Goal: Task Accomplishment & Management: Manage account settings

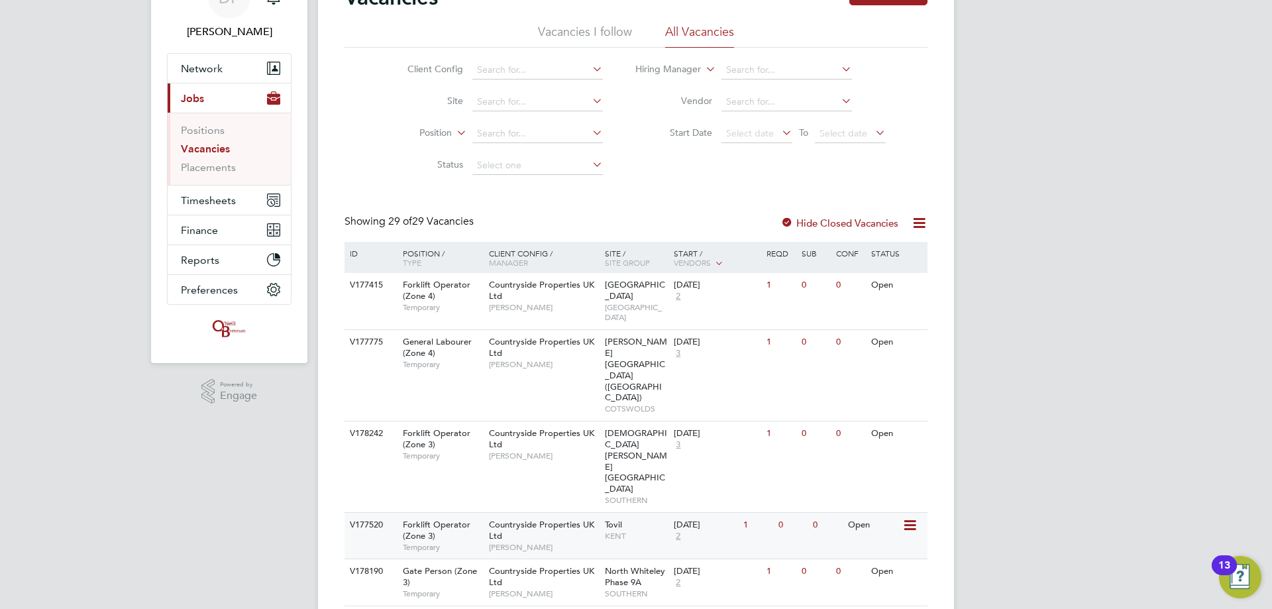
scroll to position [199, 0]
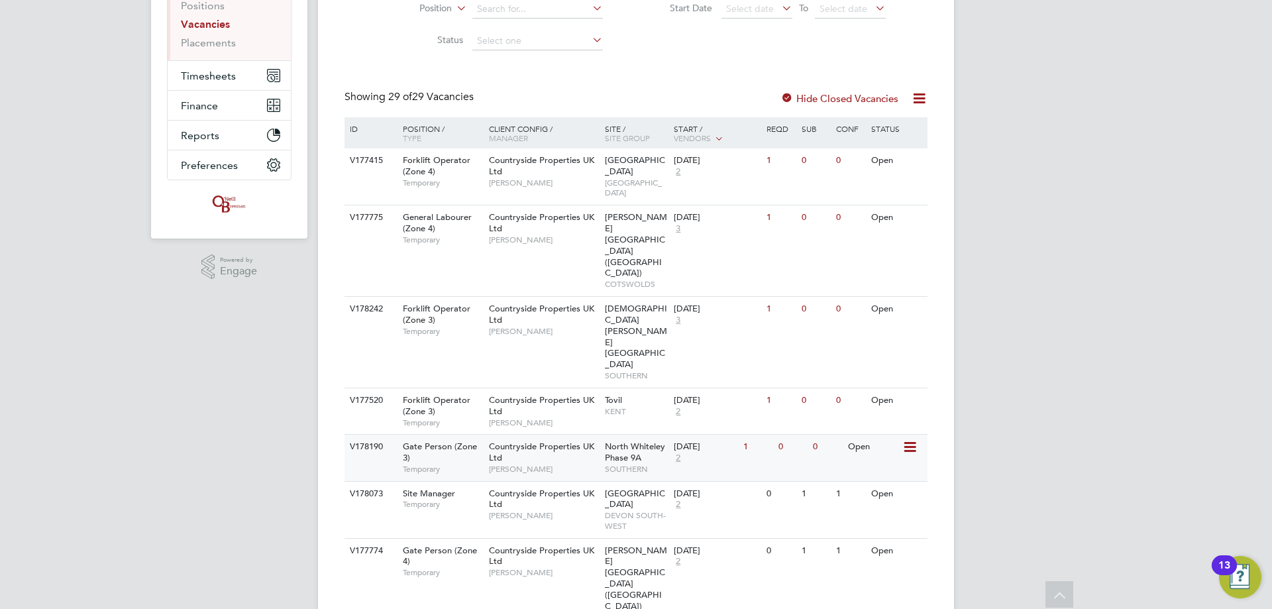
click at [623, 440] on span "North Whiteley Phase 9A" at bounding box center [635, 451] width 60 height 23
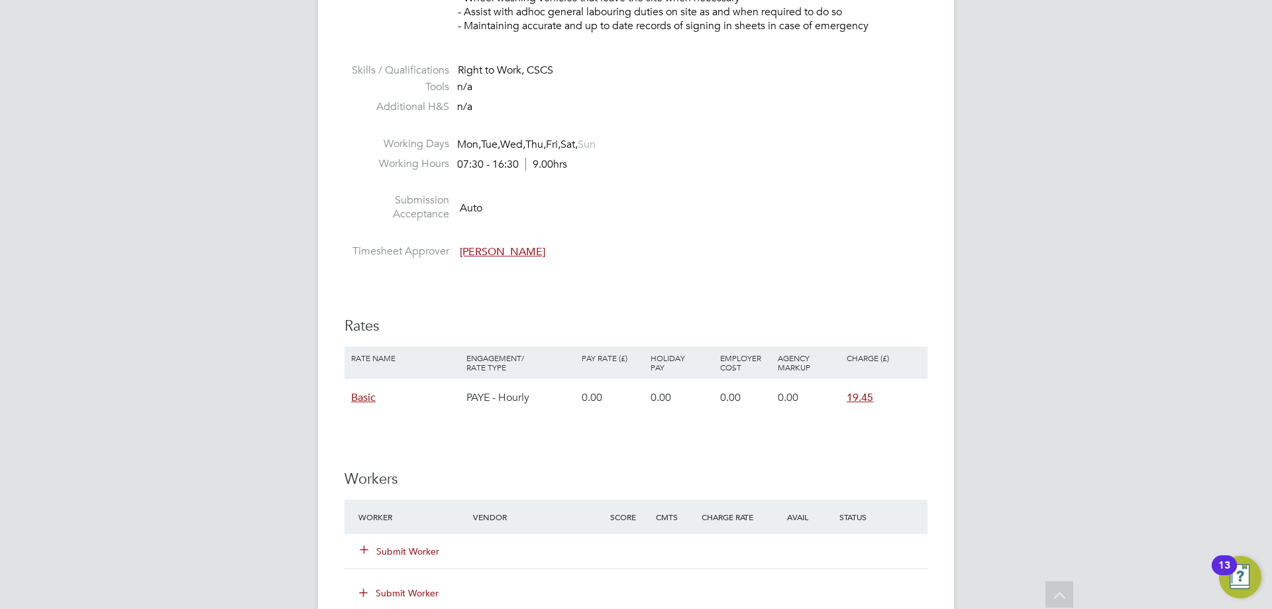
scroll to position [729, 0]
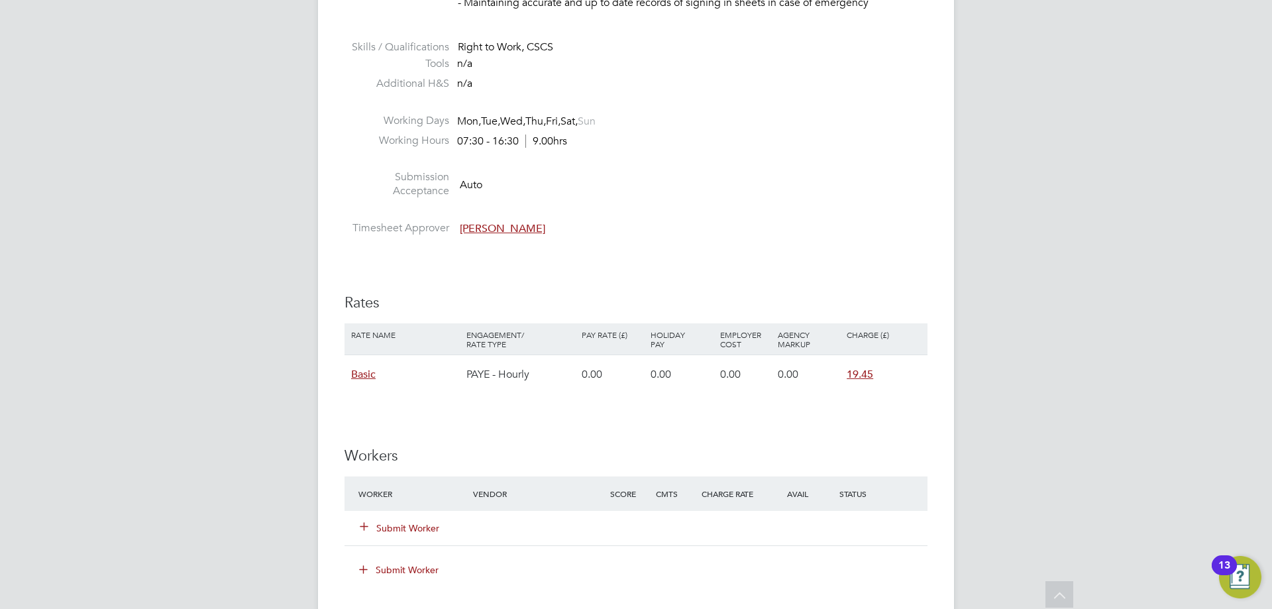
click at [399, 528] on button "Submit Worker" at bounding box center [399, 527] width 79 height 13
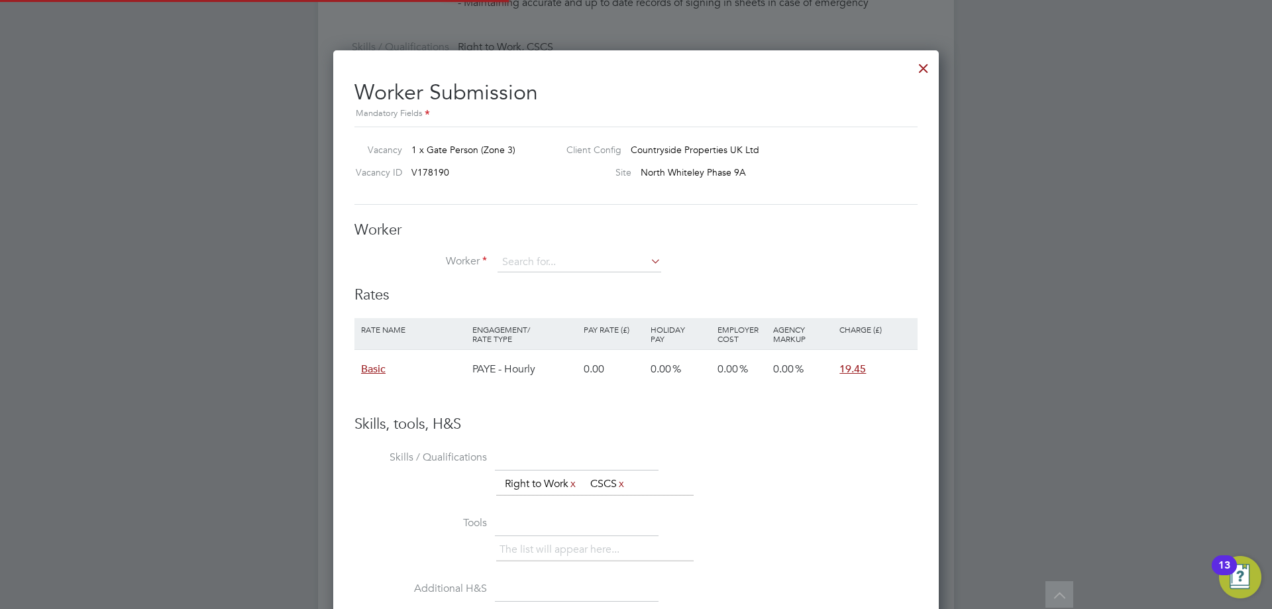
scroll to position [7, 7]
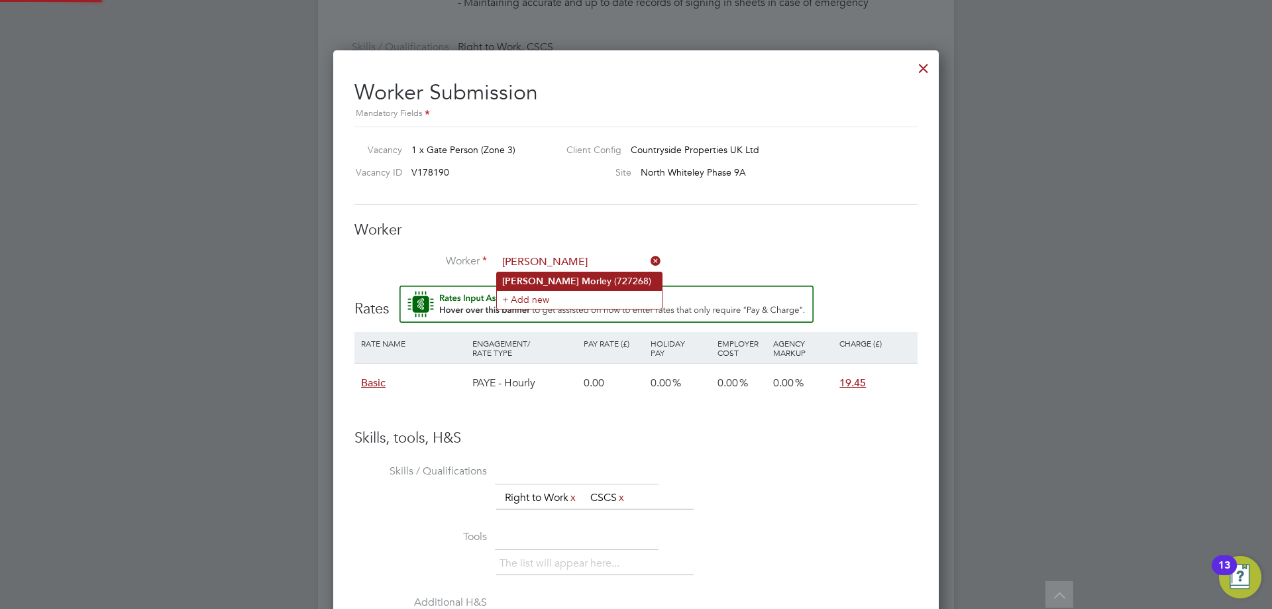
click at [560, 278] on li "Justin Mor ley (727268)" at bounding box center [579, 281] width 165 height 18
type input "Justin Morley (727268)"
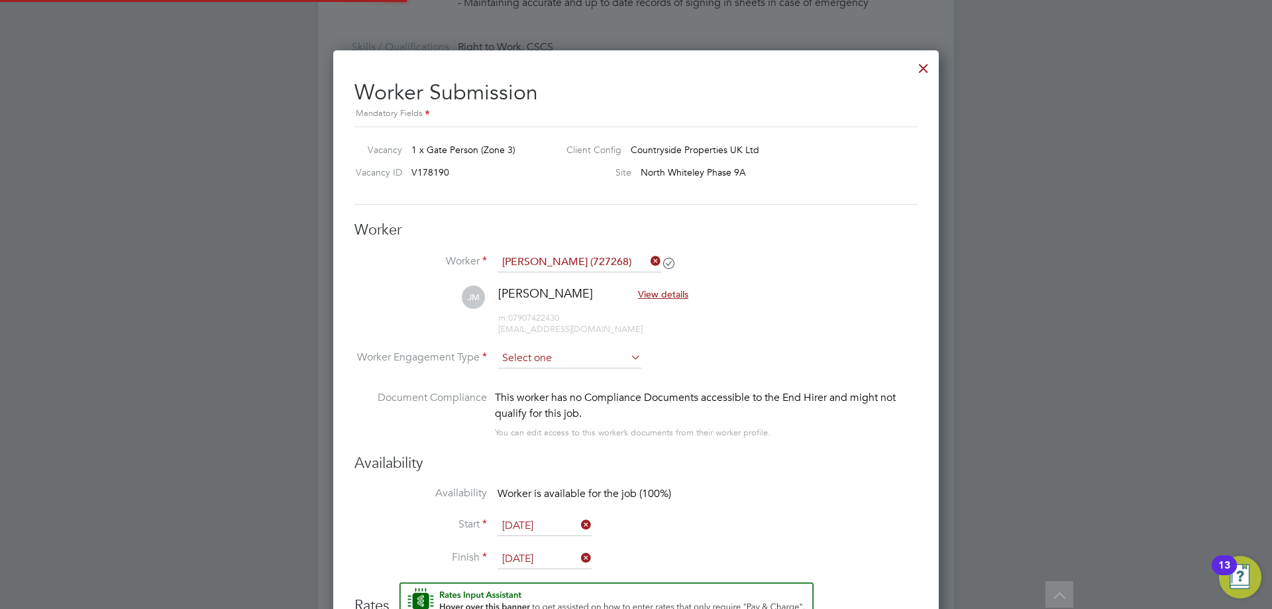
scroll to position [1101, 606]
click at [536, 359] on input at bounding box center [569, 359] width 144 height 20
click at [542, 393] on div "All Vacancies Vacancy Details Activity Logs Vacancy Details Activity Logs All V…" at bounding box center [636, 197] width 636 height 1831
click at [552, 361] on input at bounding box center [569, 359] width 144 height 20
click at [541, 391] on li "PAYE" at bounding box center [569, 393] width 145 height 17
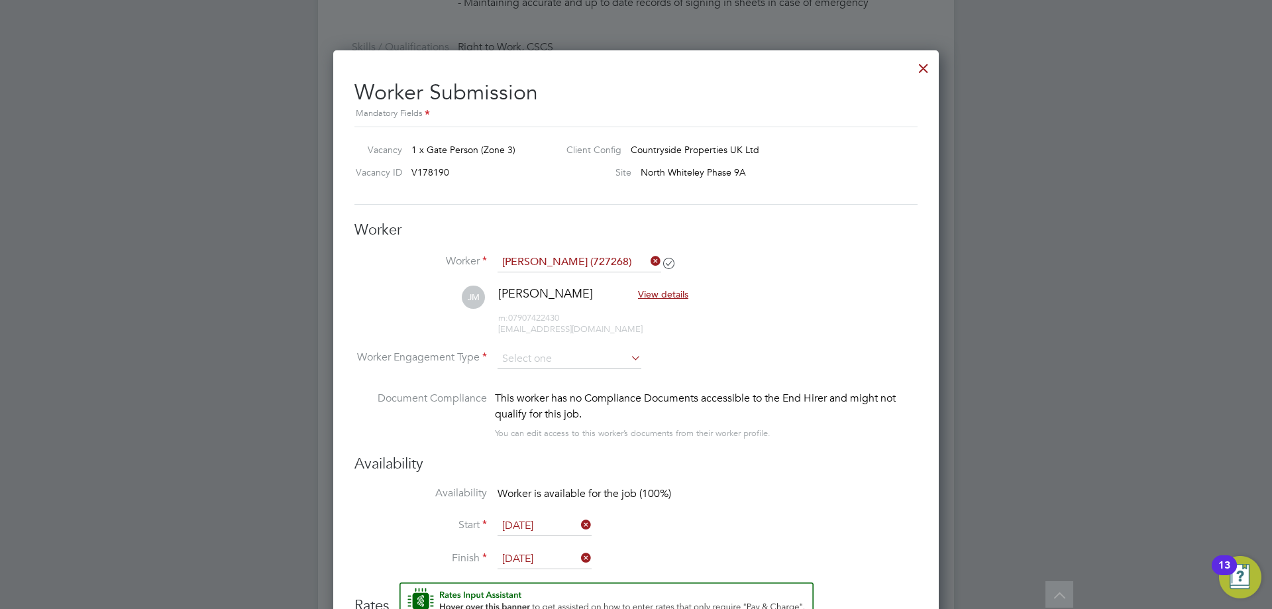
type input "PAYE"
click at [835, 369] on li "Worker Engagement Type PAYE" at bounding box center [635, 369] width 563 height 41
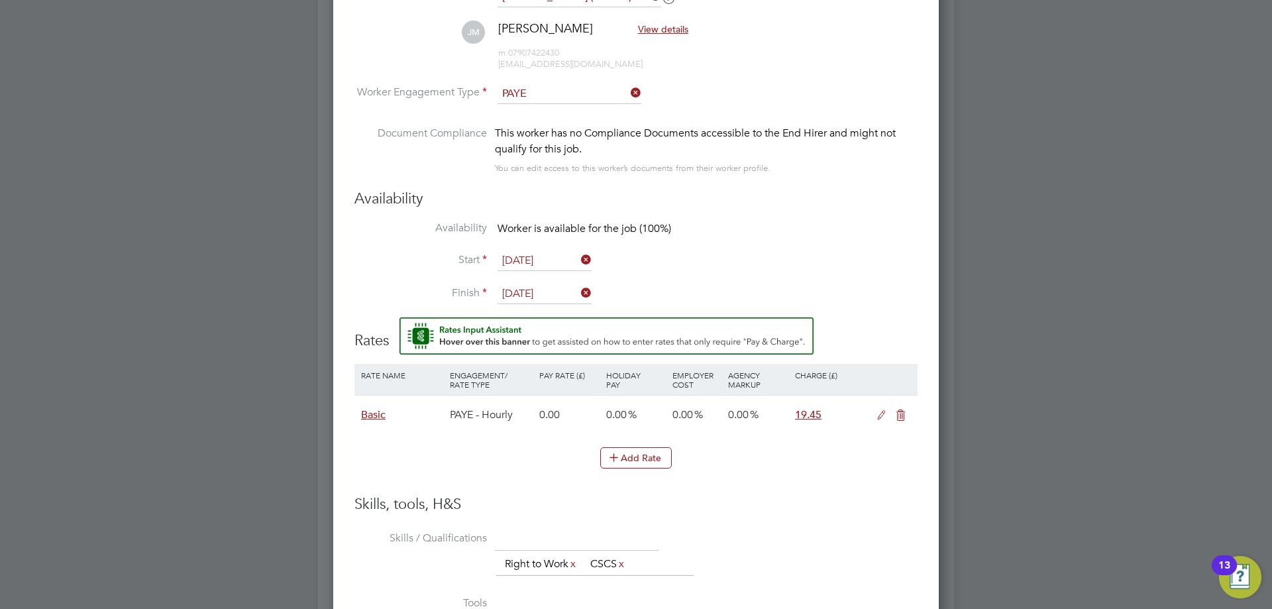
click at [795, 281] on li "Start 11 Aug 2025" at bounding box center [635, 267] width 563 height 33
click at [879, 414] on icon at bounding box center [881, 415] width 17 height 11
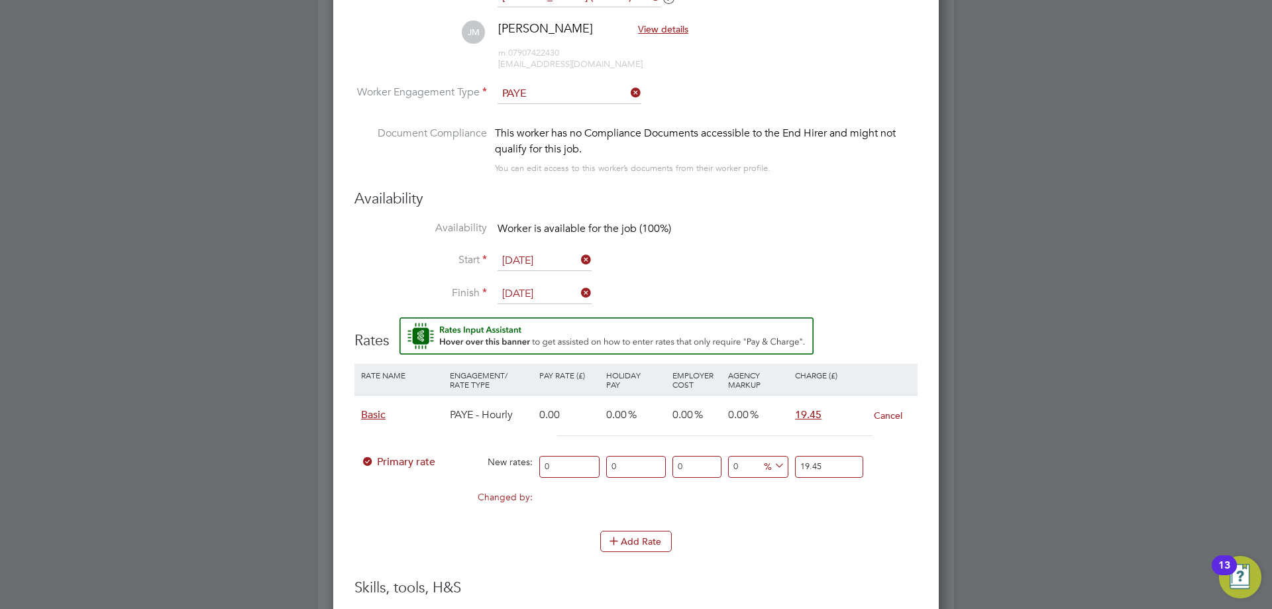
drag, startPoint x: 578, startPoint y: 466, endPoint x: 477, endPoint y: 477, distance: 101.9
click at [480, 474] on div "Primary rate New rates: 0 0 n/a 0 n/a 0 0 % 19.45" at bounding box center [635, 466] width 563 height 35
type input "1"
type input "16"
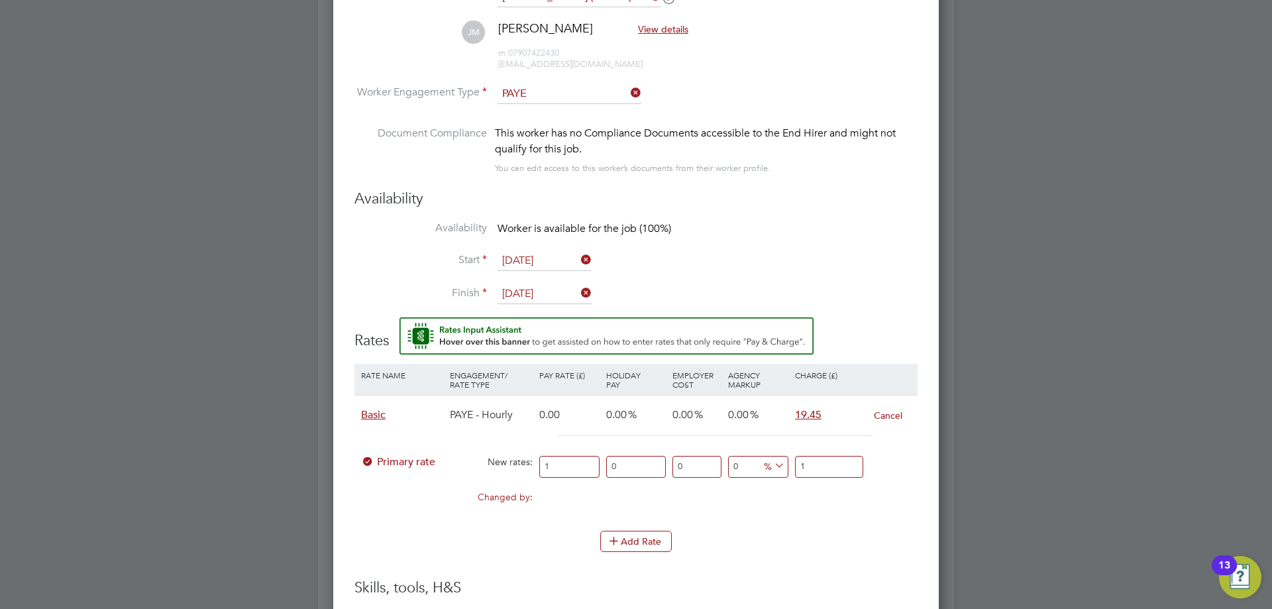
type input "16"
type input "16.2"
type input "16.25"
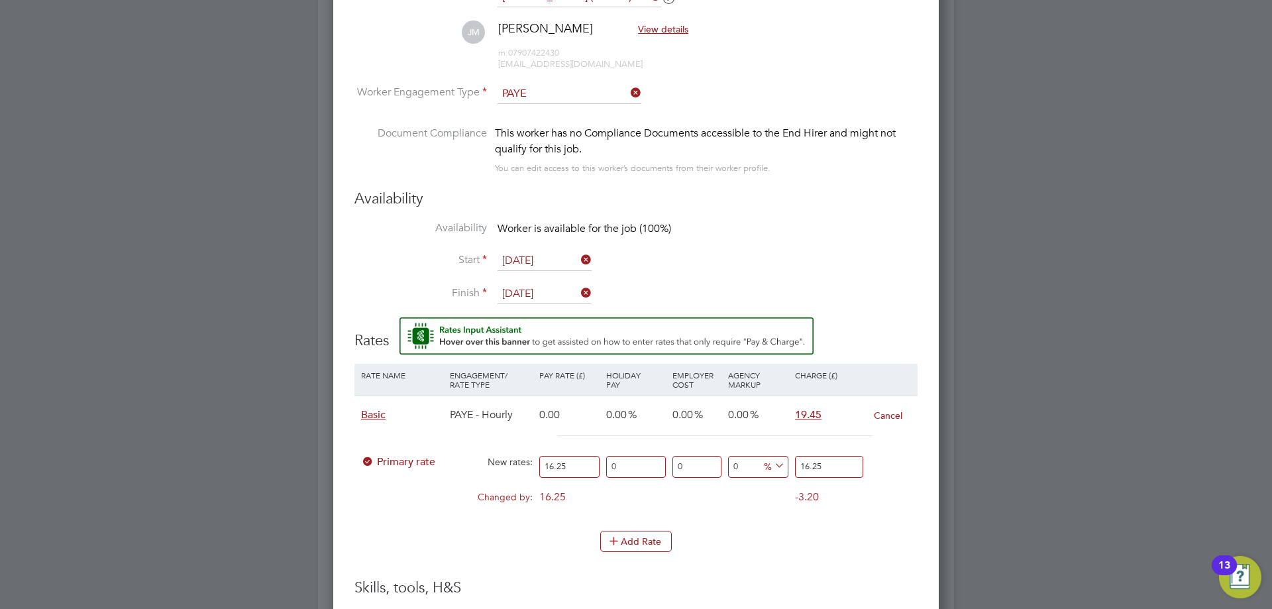
type input "16.25"
drag, startPoint x: 835, startPoint y: 458, endPoint x: 762, endPoint y: 472, distance: 73.7
click at [762, 472] on div "Primary rate New rates: 16.25 0 n/a 0 n/a 0 0 % 16.25" at bounding box center [635, 466] width 563 height 35
type input "-93.84615384615384"
type input "1"
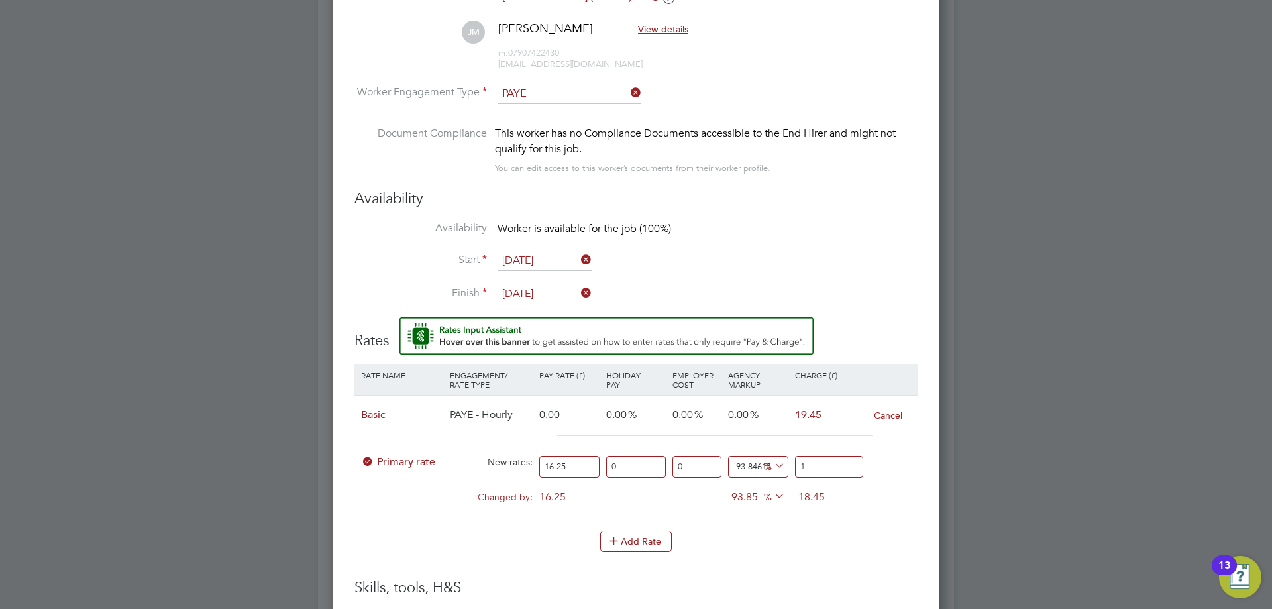
type input "16.923076923076923"
type input "19"
type input "19.384615384615383"
type input "19.4"
type input "19.692307692307693"
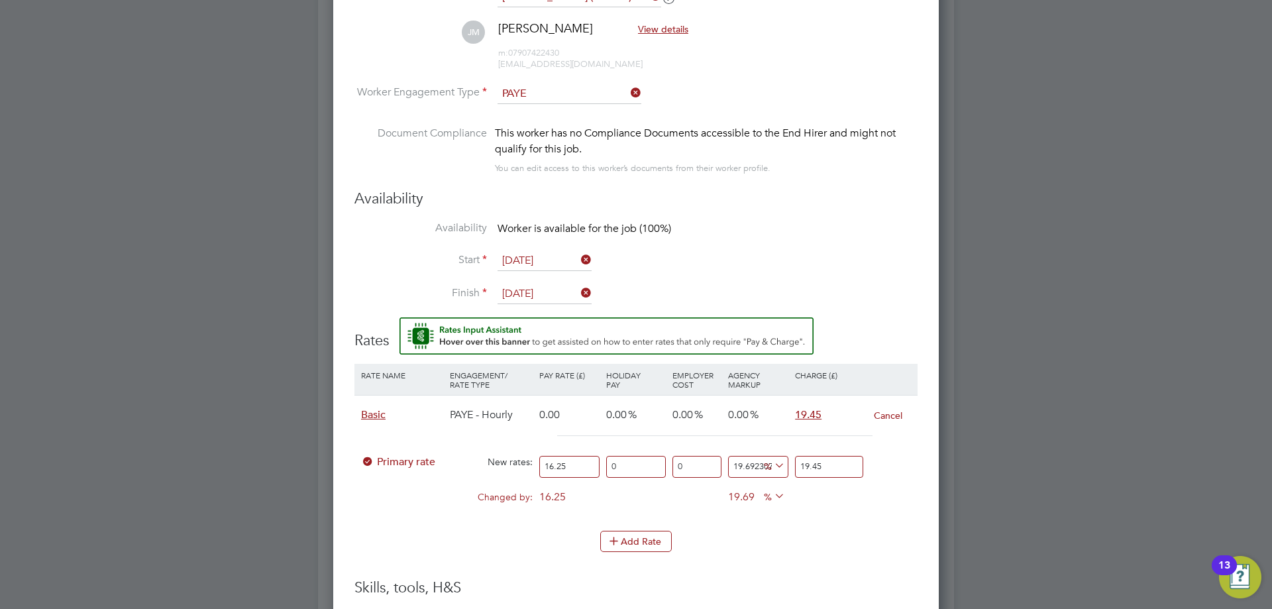
type input "19.45"
click at [897, 451] on div at bounding box center [892, 455] width 44 height 13
click at [807, 564] on li "Add Rate" at bounding box center [635, 548] width 563 height 34
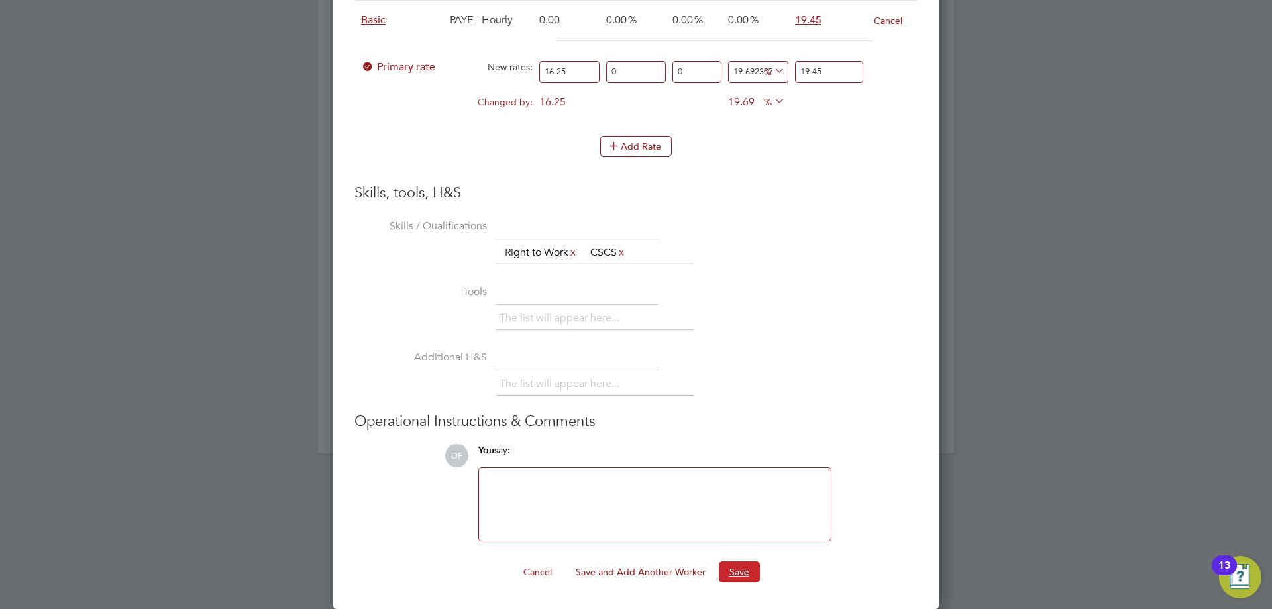
click at [745, 568] on button "Save" at bounding box center [739, 571] width 41 height 21
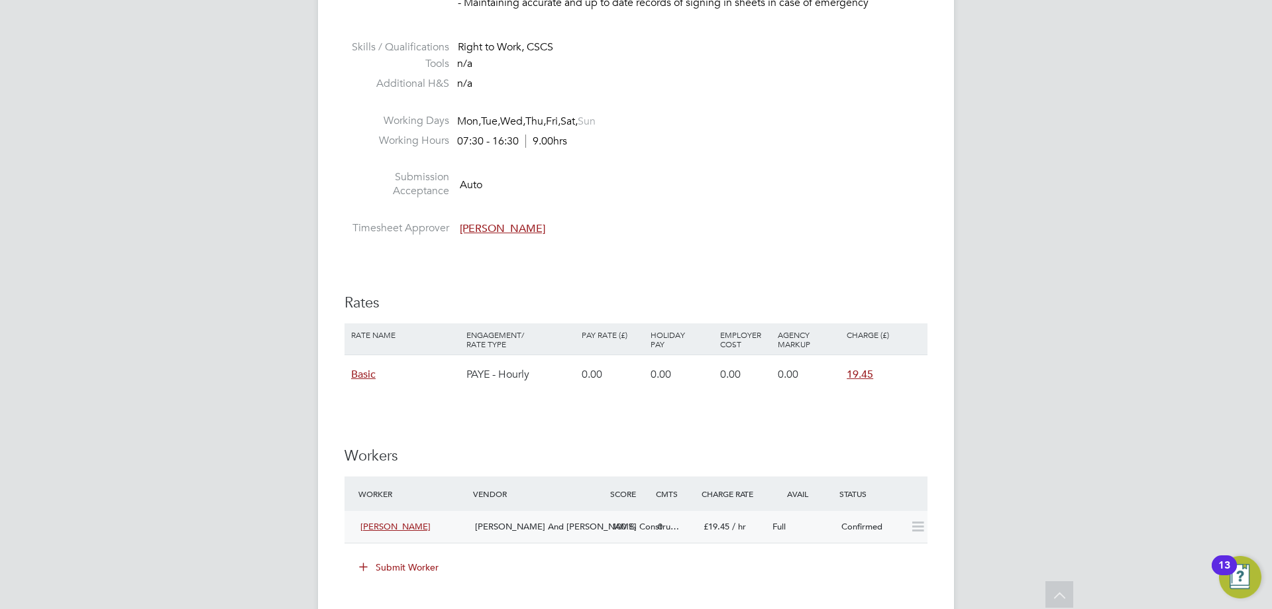
click at [495, 532] on div "O'Neill And Brennan Constru…" at bounding box center [538, 527] width 137 height 22
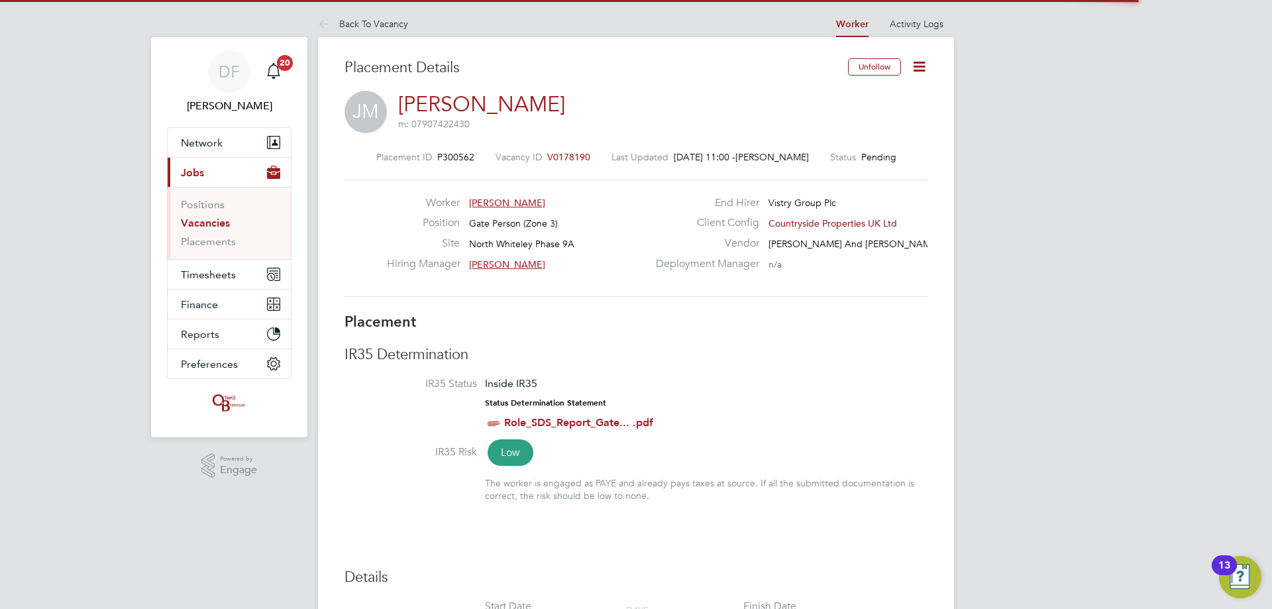
click at [927, 70] on icon at bounding box center [919, 66] width 17 height 17
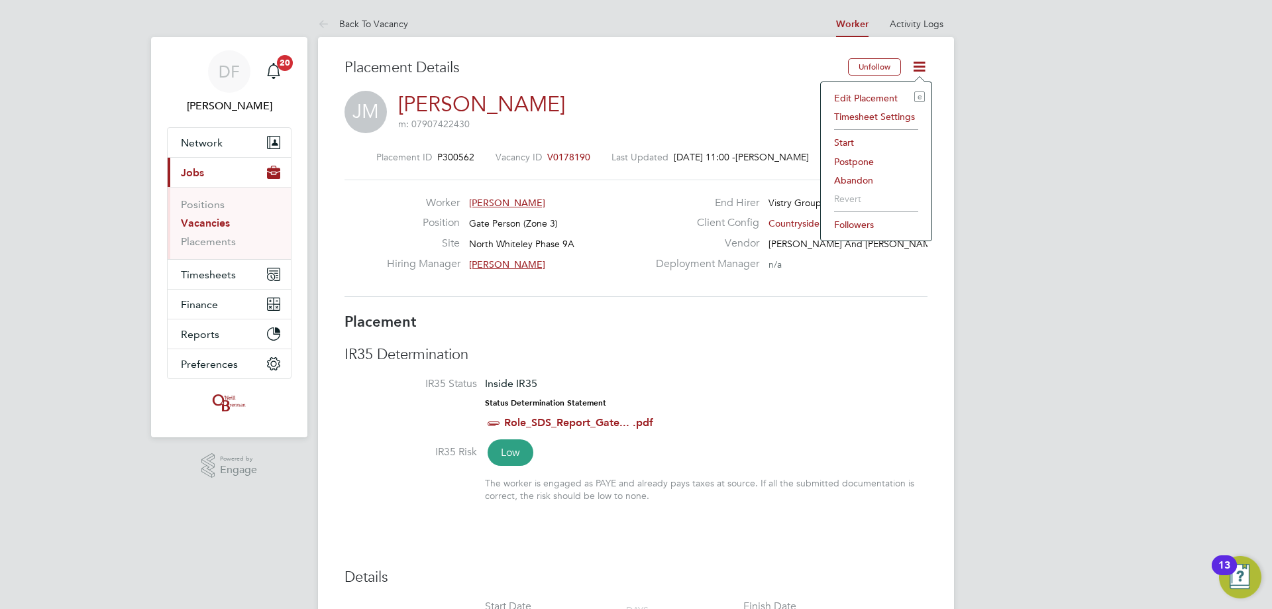
click at [843, 141] on li "Start" at bounding box center [875, 142] width 97 height 19
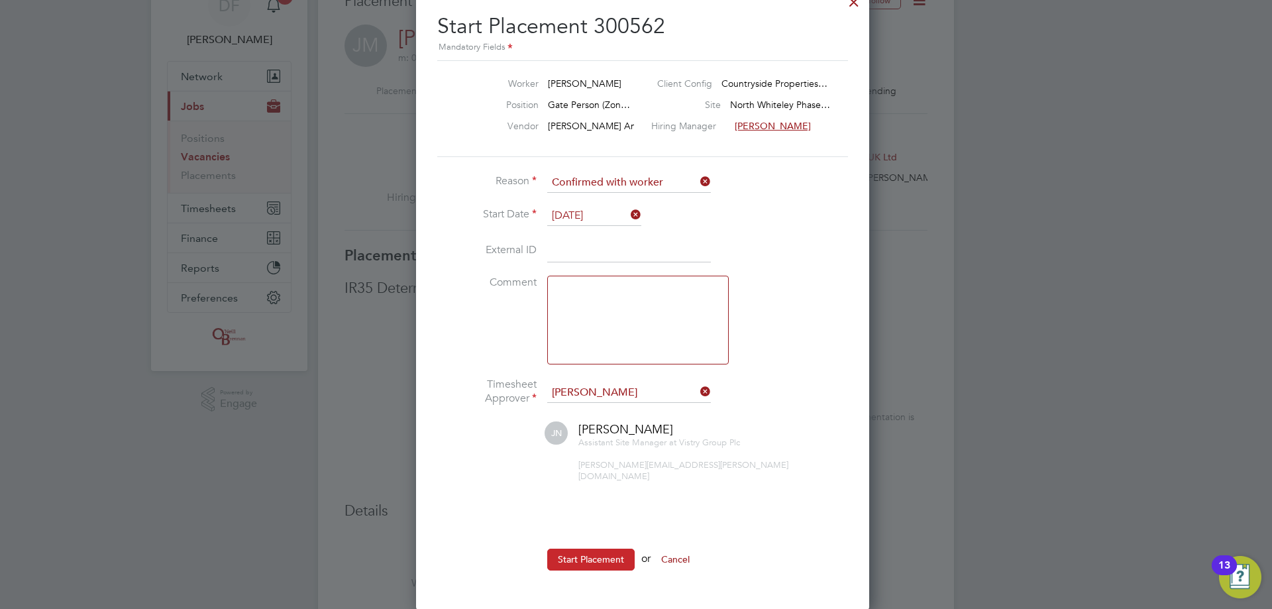
click at [568, 548] on button "Start Placement" at bounding box center [590, 558] width 87 height 21
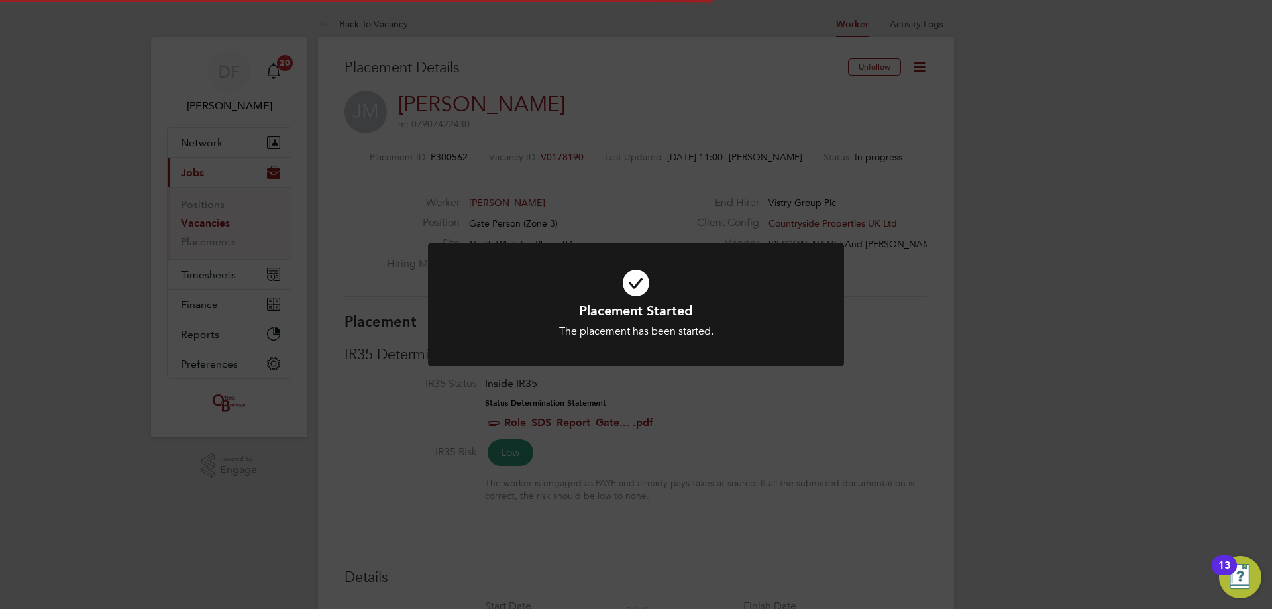
click at [881, 330] on div "Placement Started The placement has been started. Cancel Okay" at bounding box center [636, 304] width 1272 height 609
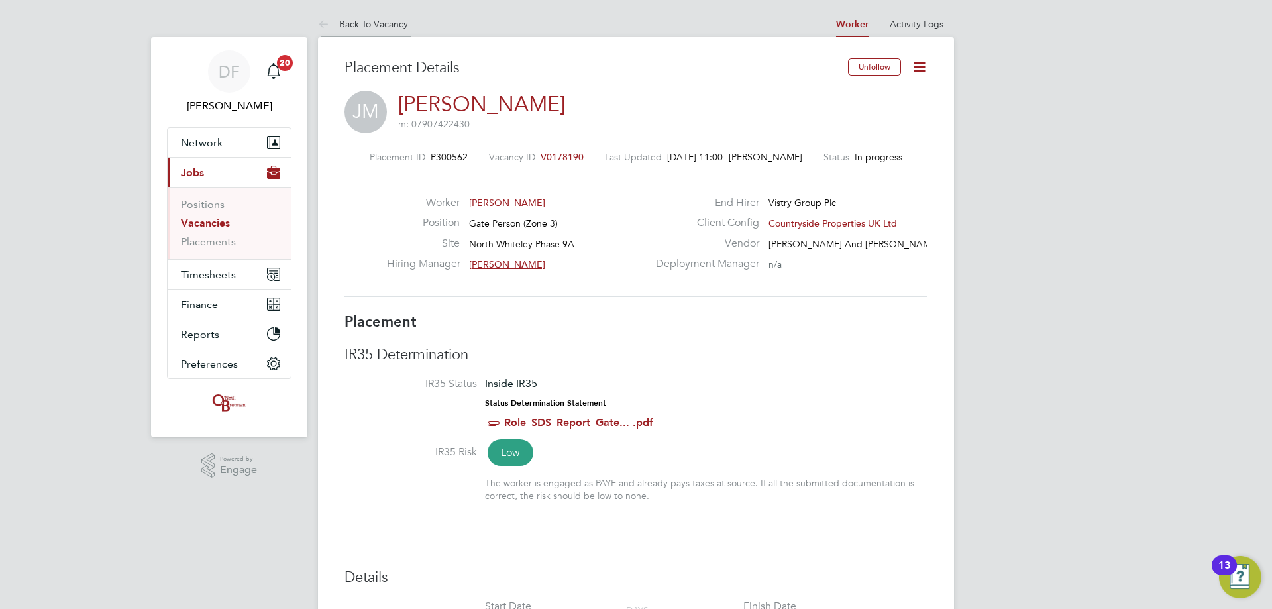
click at [364, 22] on link "Back To Vacancy" at bounding box center [363, 24] width 90 height 12
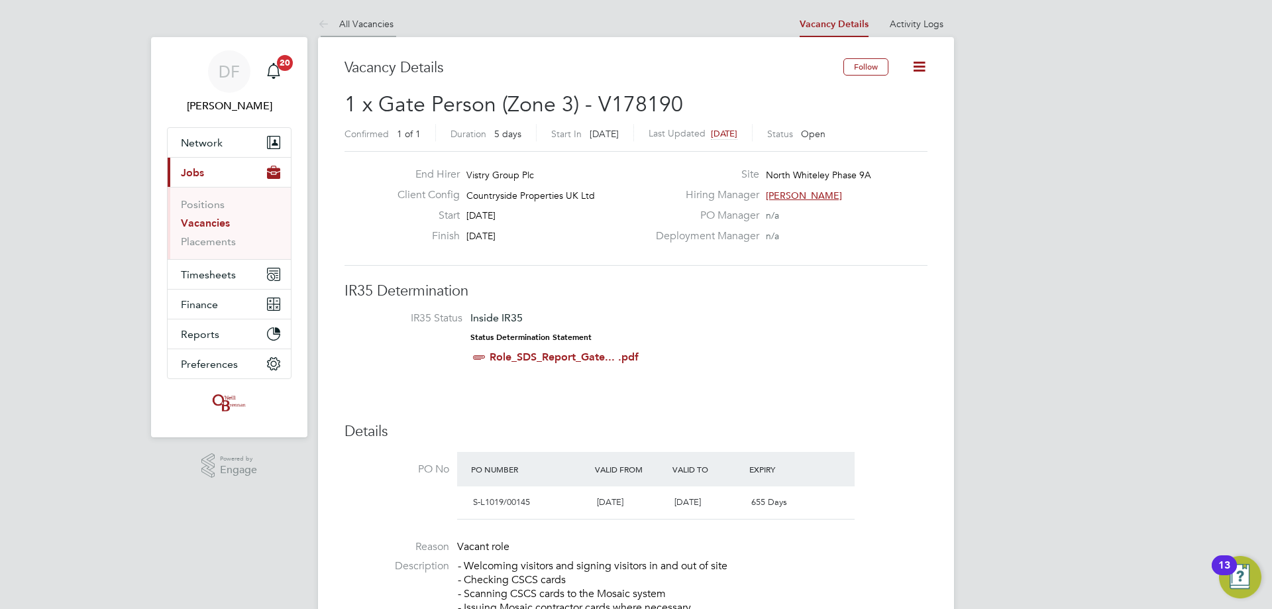
click at [361, 21] on link "All Vacancies" at bounding box center [356, 24] width 76 height 12
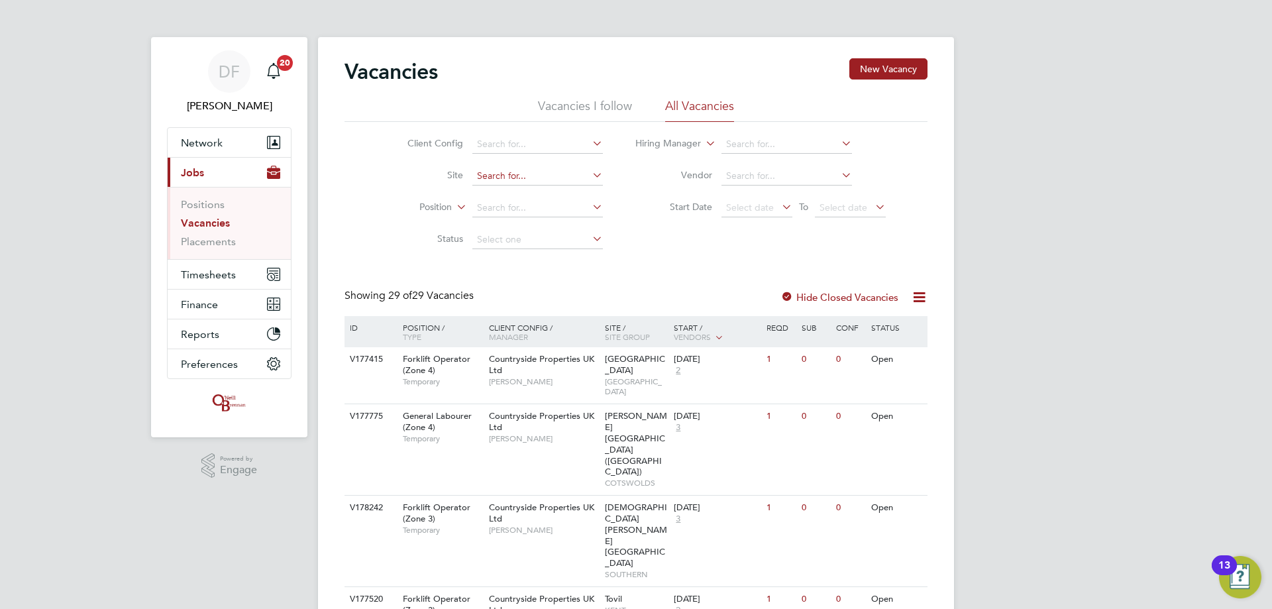
click at [506, 172] on input at bounding box center [537, 176] width 130 height 19
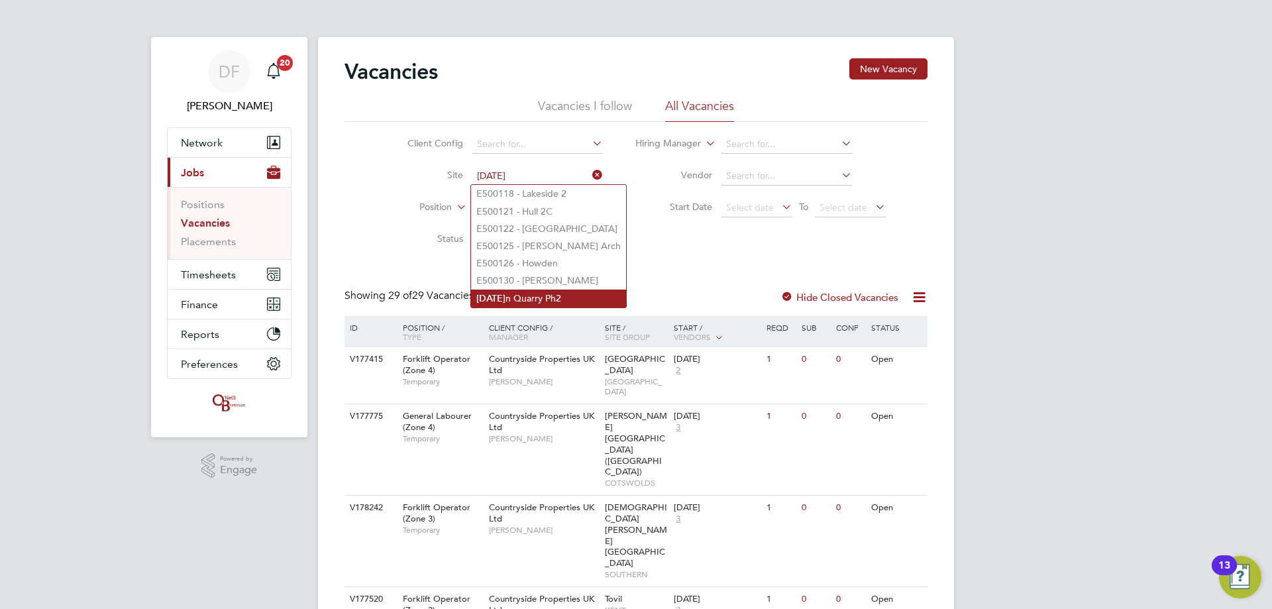
click at [540, 295] on li "Easter n Quarry Ph2" at bounding box center [548, 298] width 155 height 18
type input "Eastern Quarry Ph2"
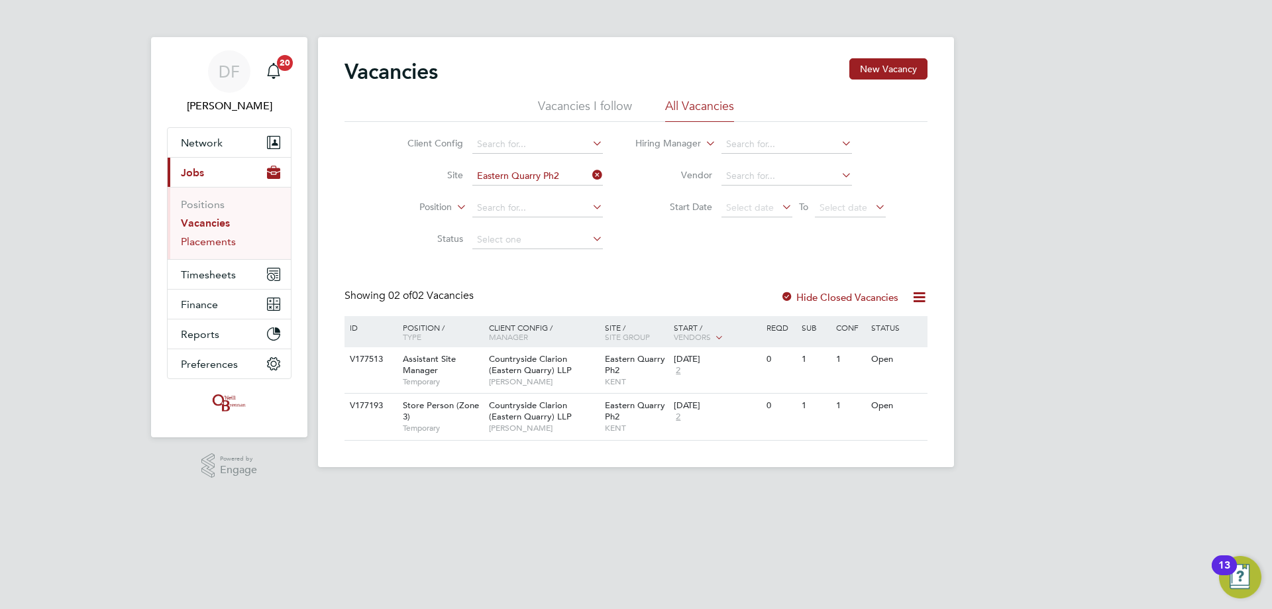
click at [211, 245] on link "Placements" at bounding box center [208, 241] width 55 height 13
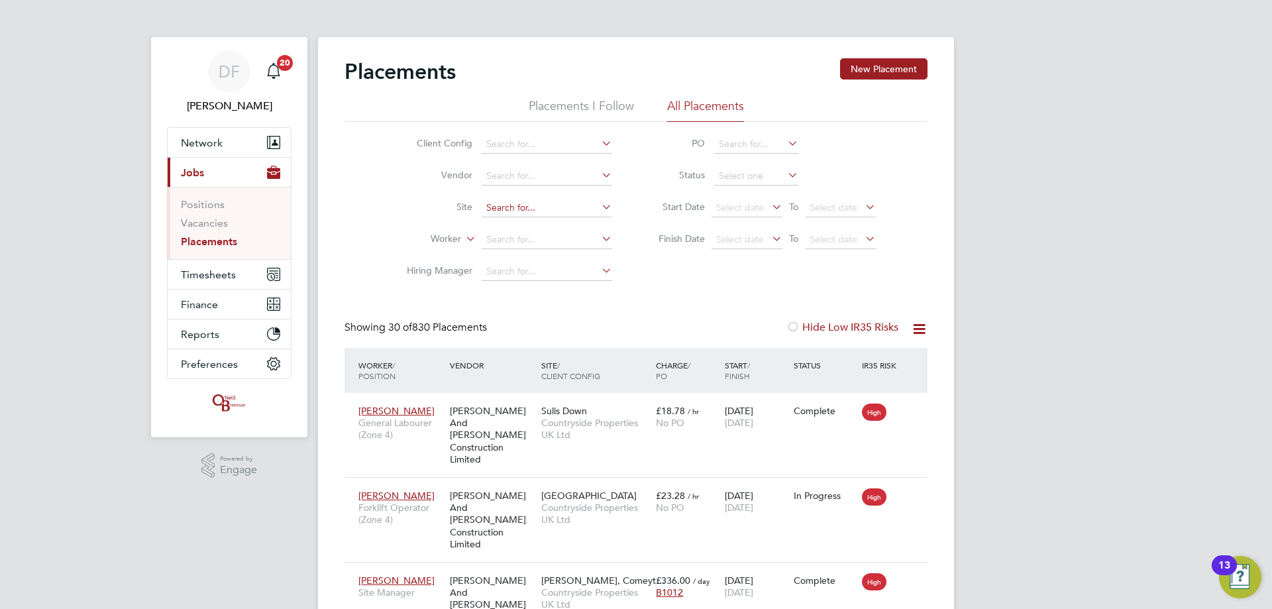
click at [506, 205] on input at bounding box center [547, 208] width 130 height 19
click at [540, 331] on li "Eastern Quarry Ph2" at bounding box center [558, 330] width 155 height 18
type input "Eastern Quarry Ph2"
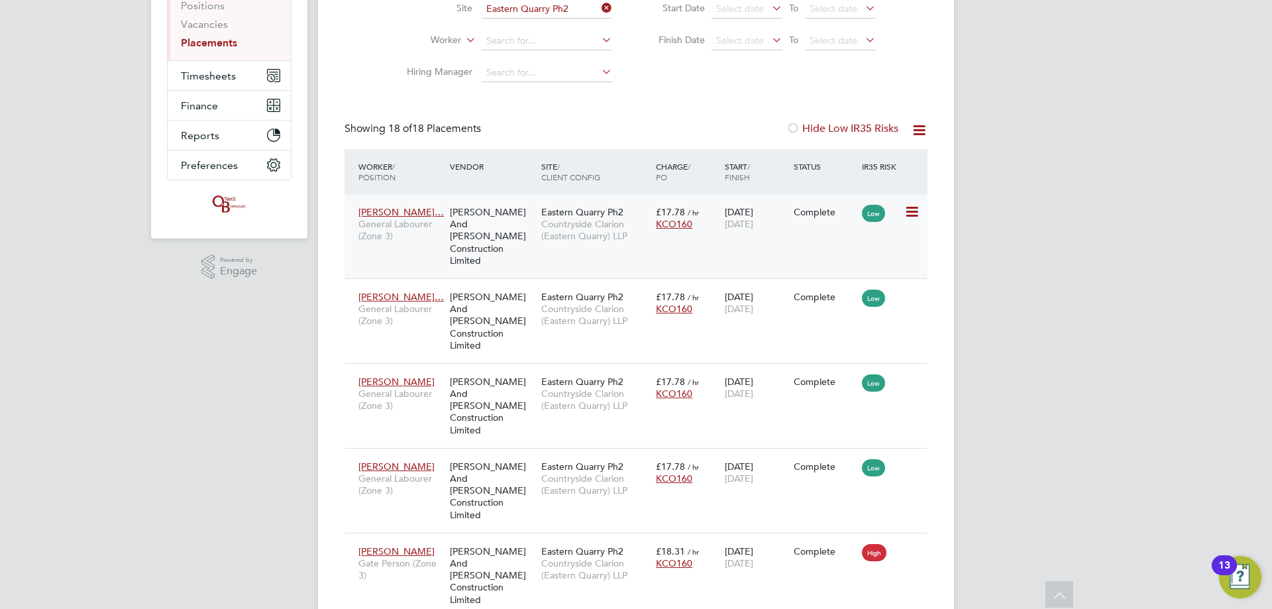
click at [516, 229] on div "O'Neill And Brennan Construction Limited" at bounding box center [491, 236] width 91 height 74
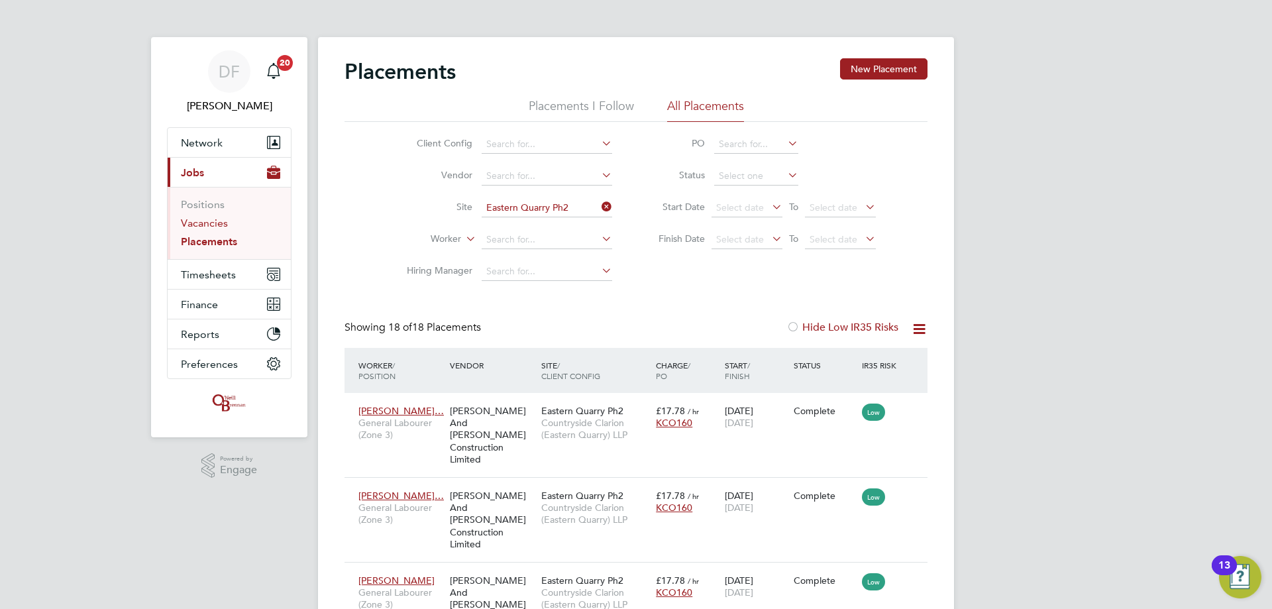
click at [204, 223] on link "Vacancies" at bounding box center [204, 223] width 47 height 13
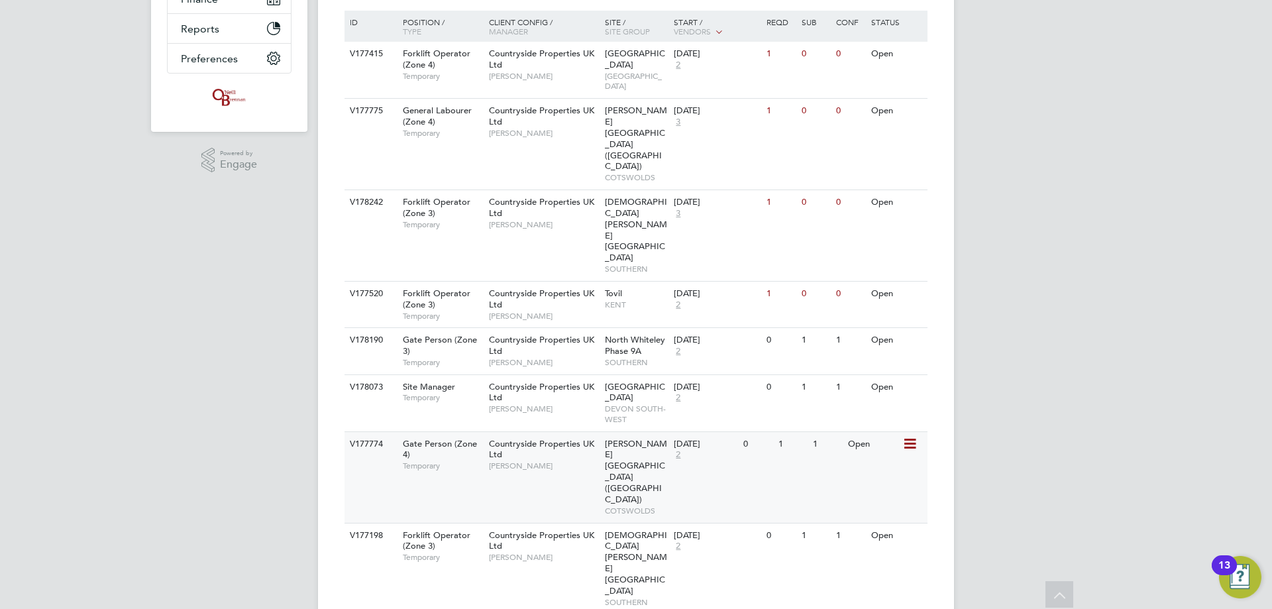
scroll to position [265, 0]
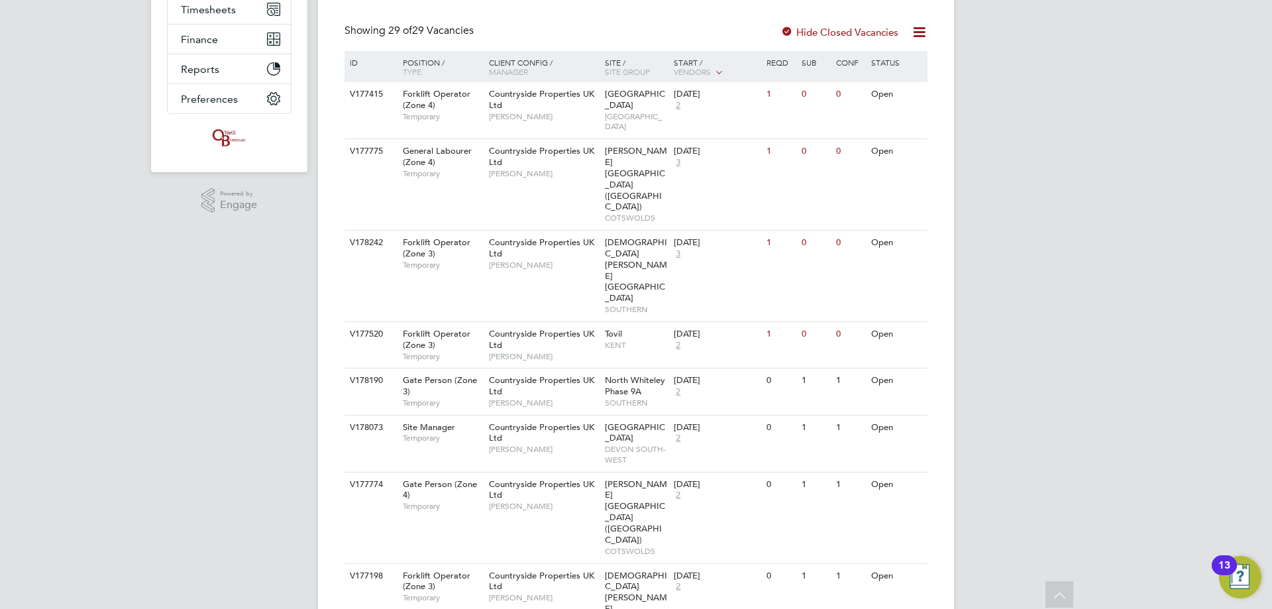
drag, startPoint x: 209, startPoint y: 345, endPoint x: 229, endPoint y: 302, distance: 47.4
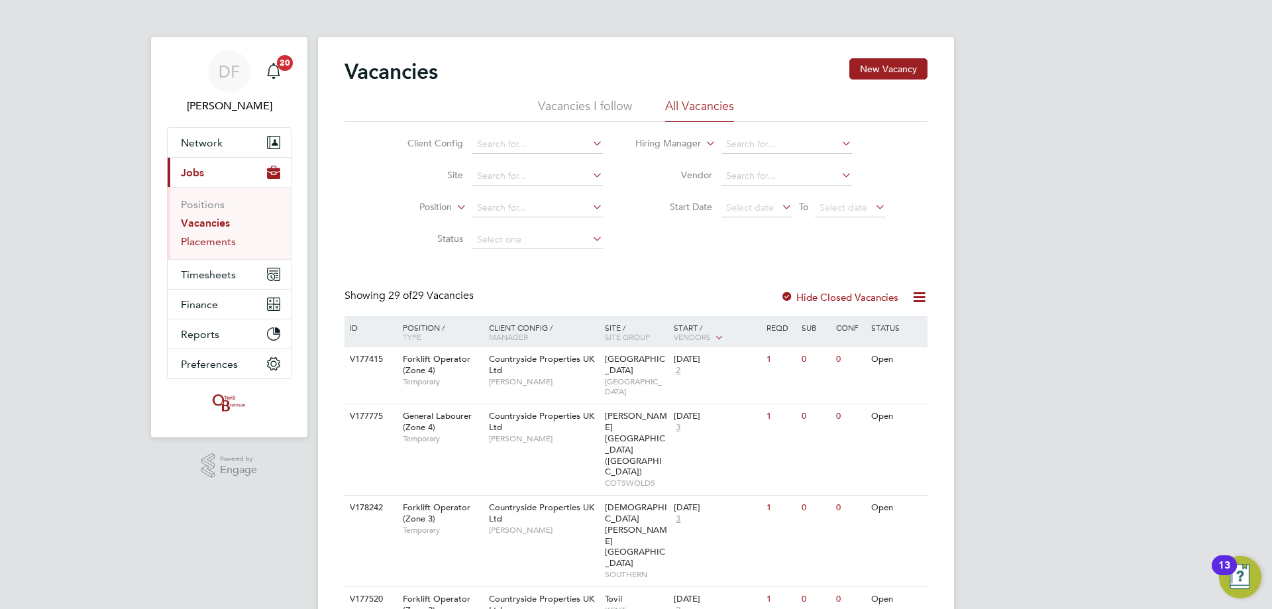
click at [212, 243] on link "Placements" at bounding box center [208, 241] width 55 height 13
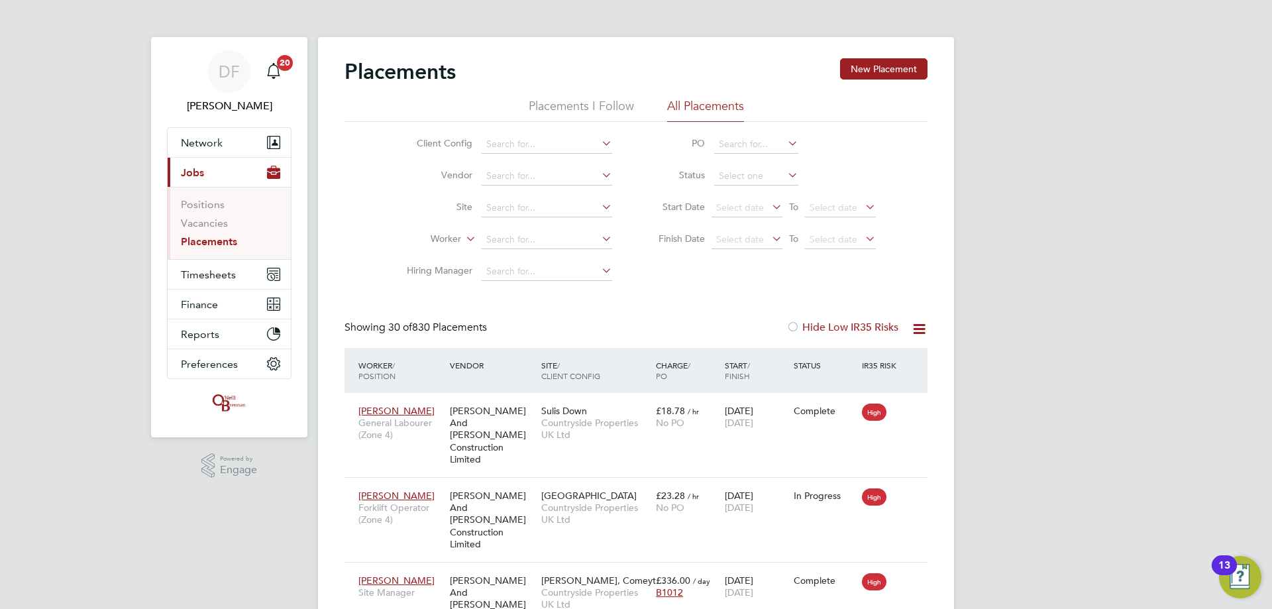
scroll to position [38, 92]
click at [503, 238] on input at bounding box center [547, 239] width 130 height 19
click at [533, 257] on li "Abiodu n Tiamiyu" at bounding box center [547, 258] width 132 height 18
type input "Abiodun Tiamiyu"
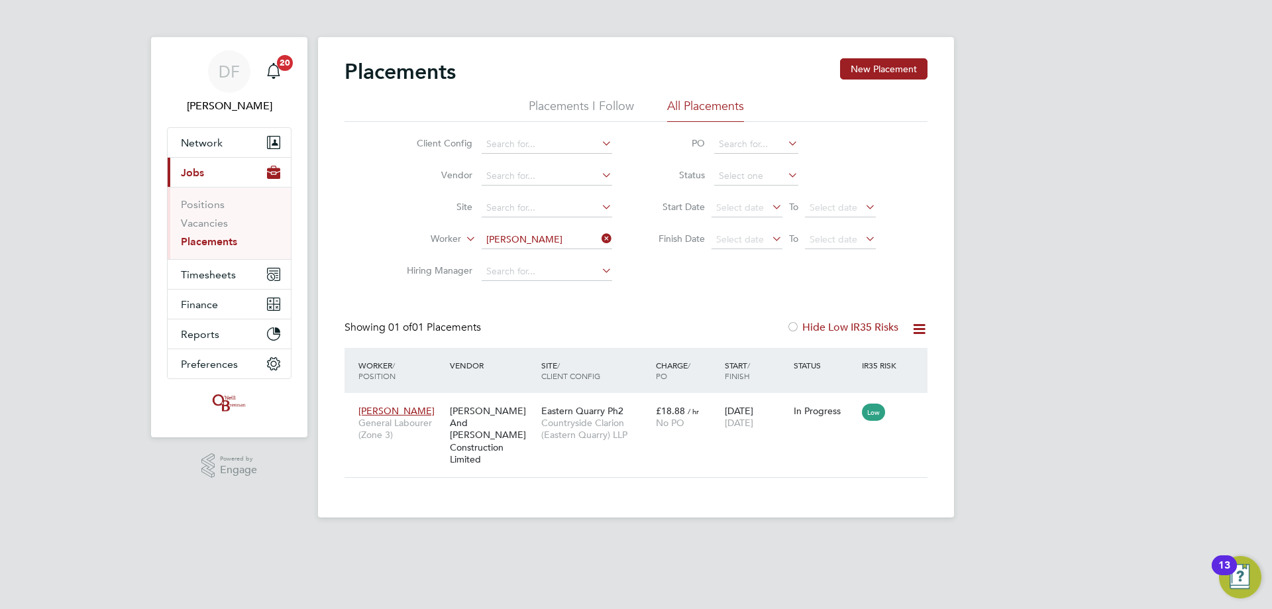
drag, startPoint x: 609, startPoint y: 237, endPoint x: 566, endPoint y: 240, distance: 43.2
click at [599, 236] on icon at bounding box center [599, 238] width 0 height 19
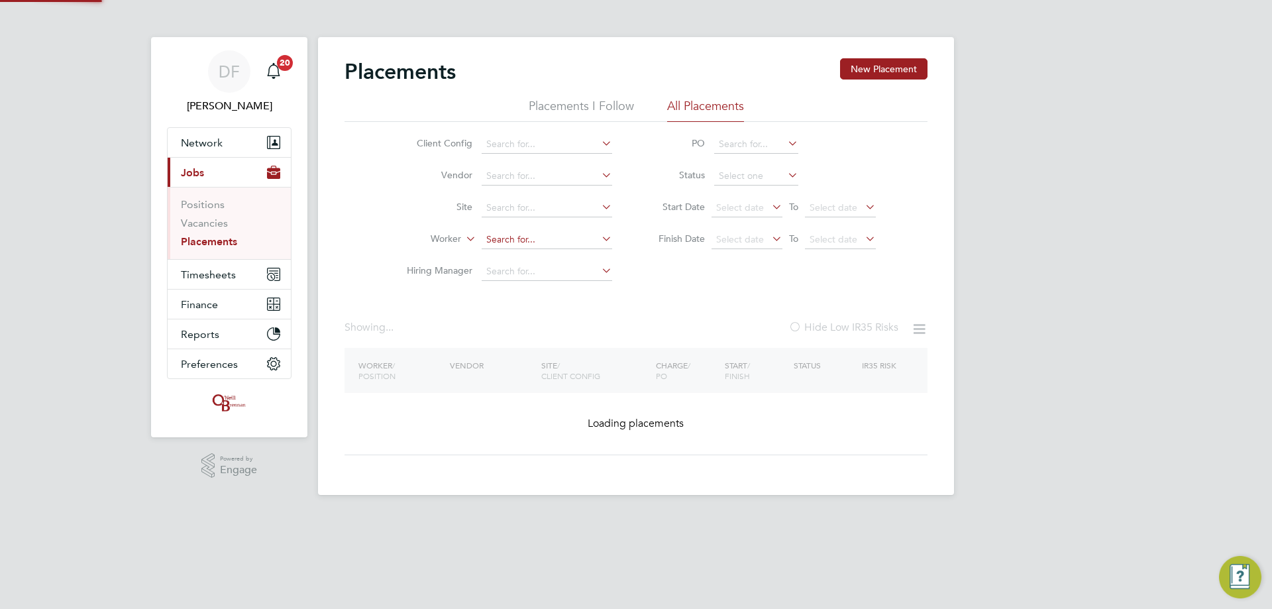
click at [540, 242] on input at bounding box center [547, 239] width 130 height 19
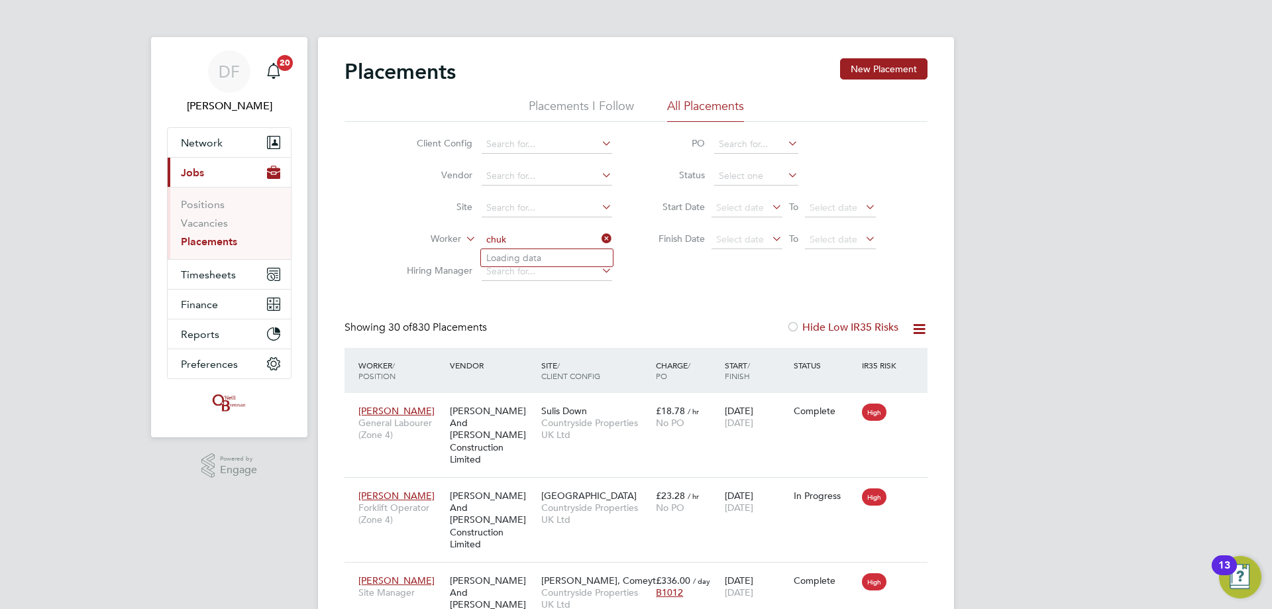
type input "chuk"
click at [538, 241] on input at bounding box center [547, 239] width 130 height 19
click at [529, 255] on li "Chuk wuma Mmaduakor" at bounding box center [547, 258] width 132 height 18
type input "Chukwuma Mmaduakor"
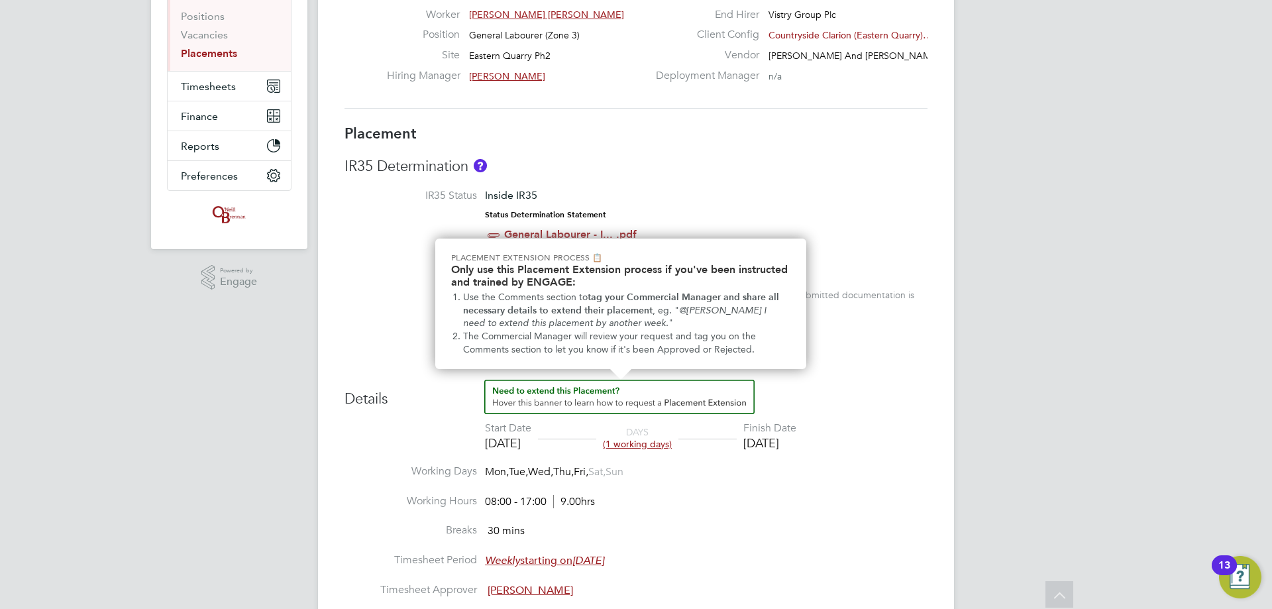
scroll to position [10, 0]
